Goal: Check status: Check status

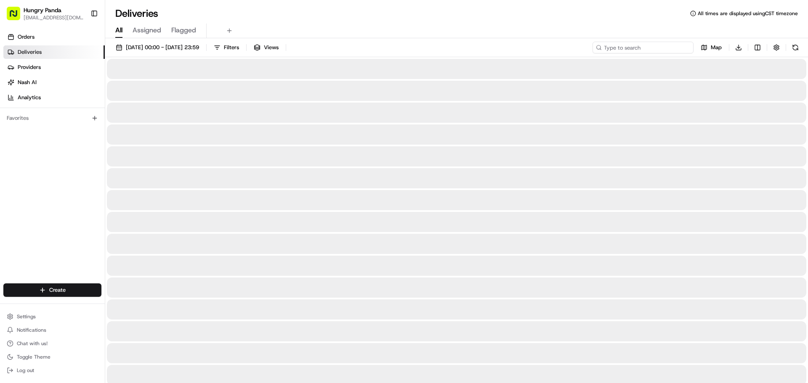
click at [668, 47] on input at bounding box center [643, 48] width 101 height 12
paste input "1367711935153740931233"
type input "1367711935153740931233"
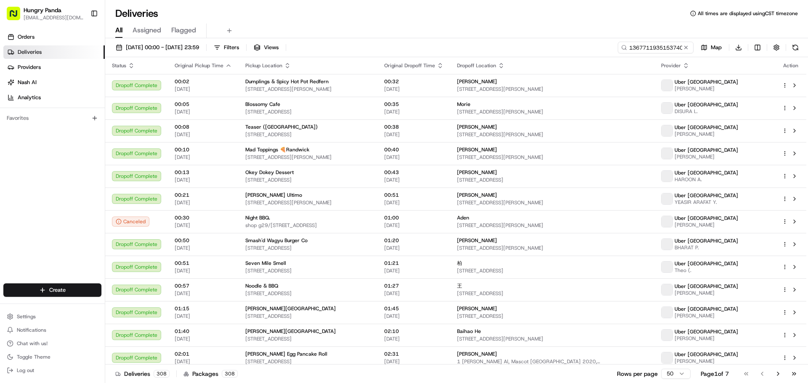
click at [516, 52] on div "[DATE] 00:00 - [DATE] 23:59 Filters Views 1367711935153740931233 Map Download" at bounding box center [456, 50] width 703 height 16
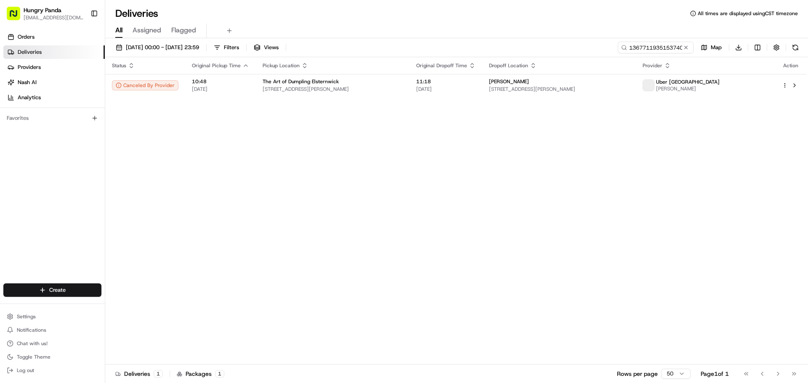
click at [392, 27] on div "All Assigned Flagged" at bounding box center [456, 31] width 703 height 15
click at [127, 94] on div "item_not_available item_not_available" at bounding box center [144, 98] width 55 height 13
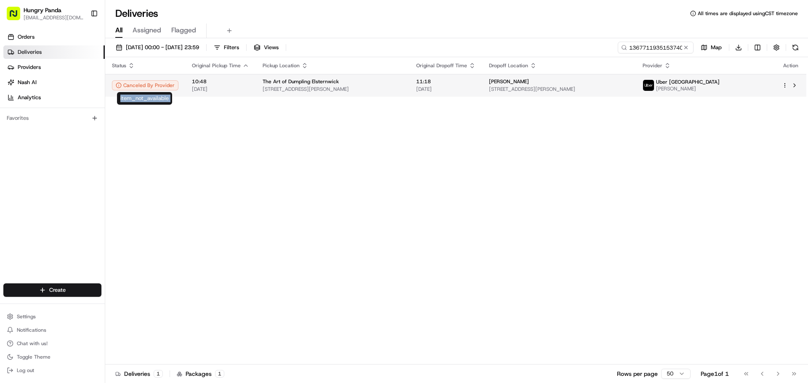
copy div "item_not_available"
